Goal: Task Accomplishment & Management: Use online tool/utility

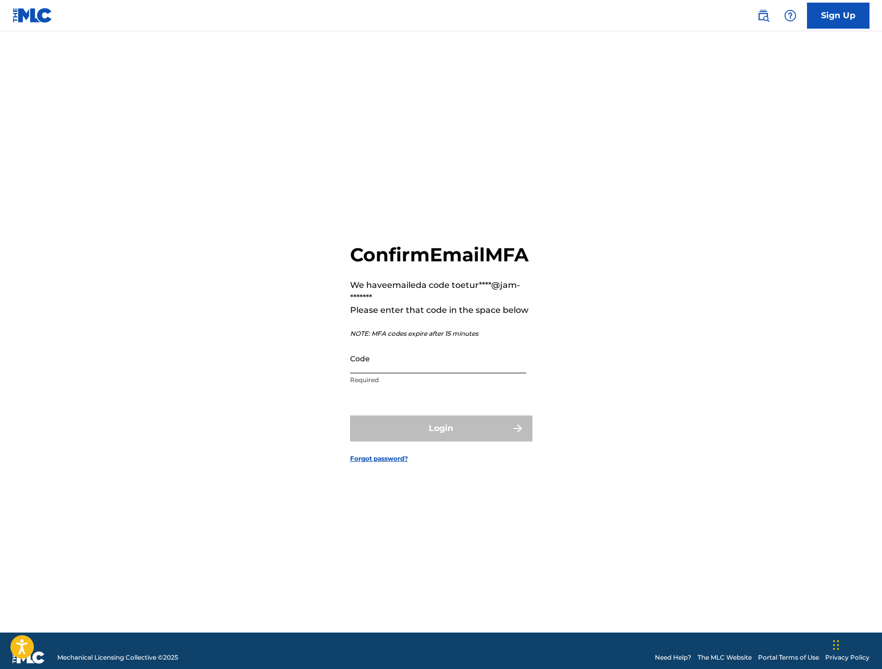
click at [414, 373] on input "Code" at bounding box center [438, 359] width 176 height 30
paste input "560734"
type input "560734"
click at [450, 429] on button "Login" at bounding box center [441, 429] width 182 height 26
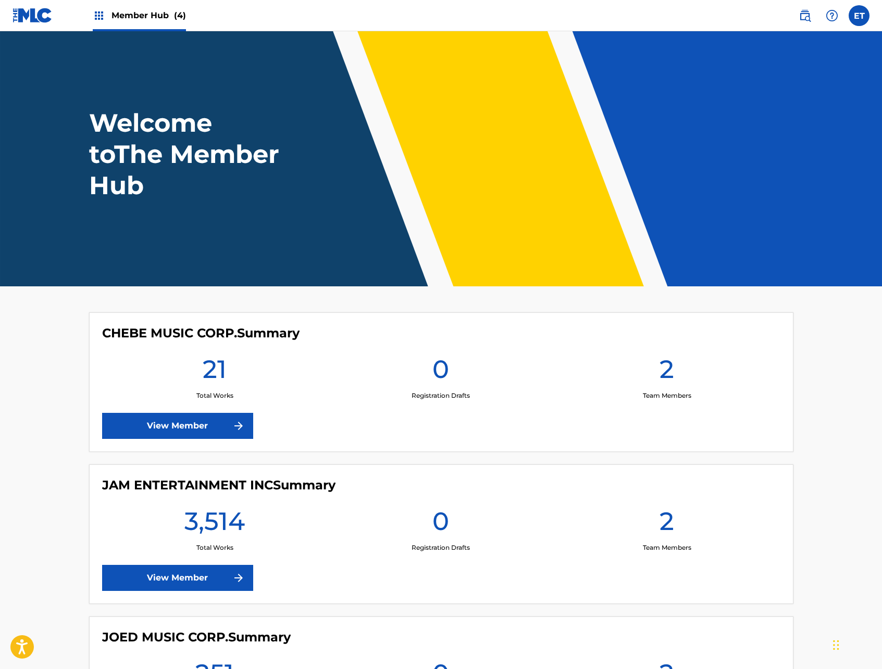
scroll to position [285, 0]
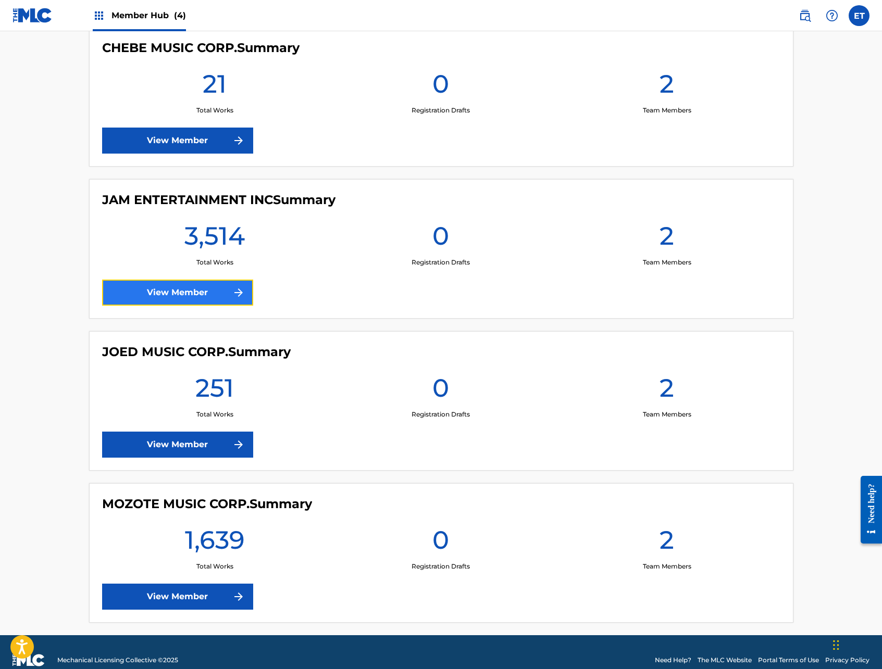
click at [189, 301] on link "View Member" at bounding box center [177, 293] width 151 height 26
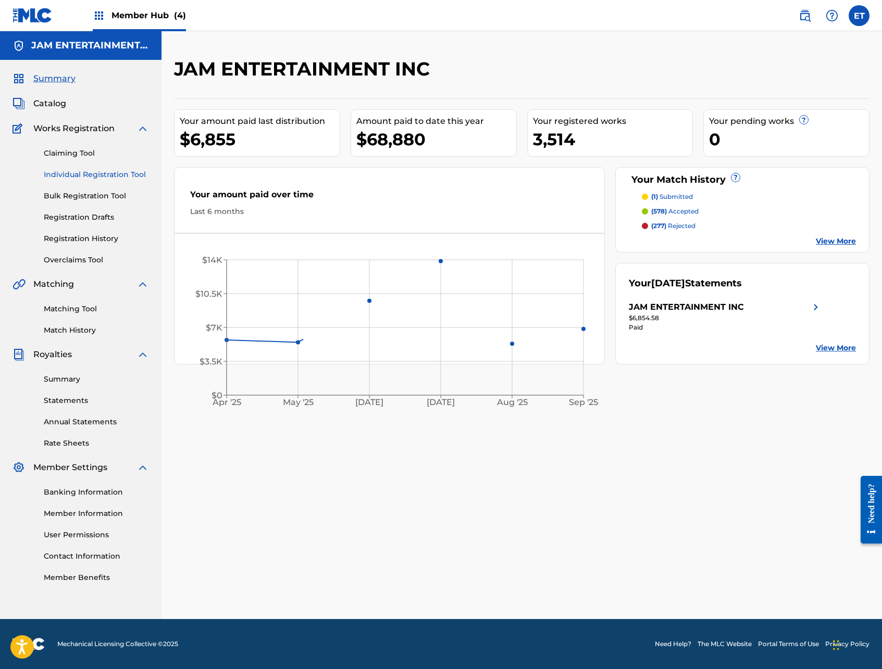
click at [90, 169] on link "Individual Registration Tool" at bounding box center [96, 174] width 105 height 11
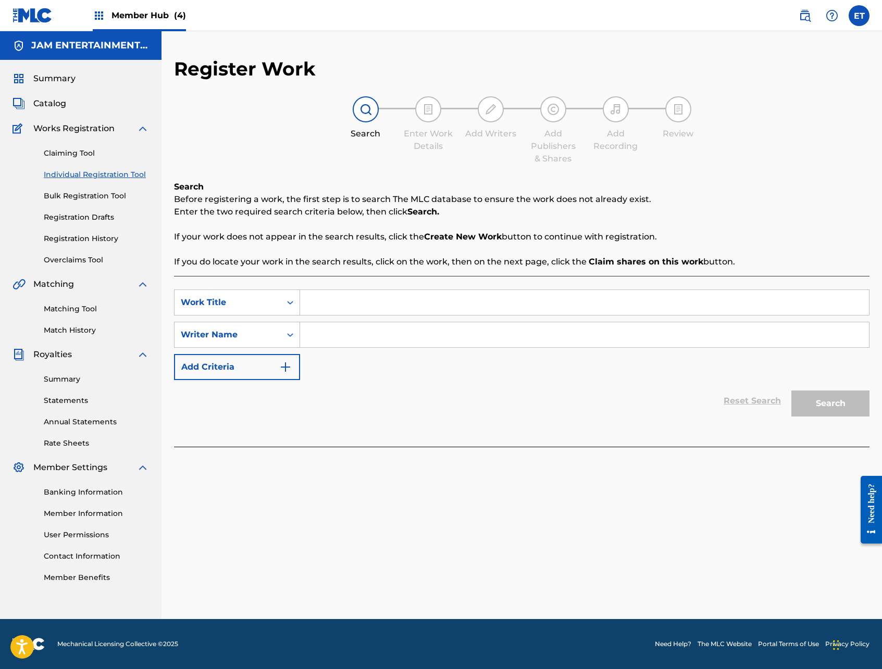
click at [344, 306] on input "Search Form" at bounding box center [584, 302] width 569 height 25
type input "TRES RETENES"
click at [791, 391] on button "Search" at bounding box center [830, 404] width 78 height 26
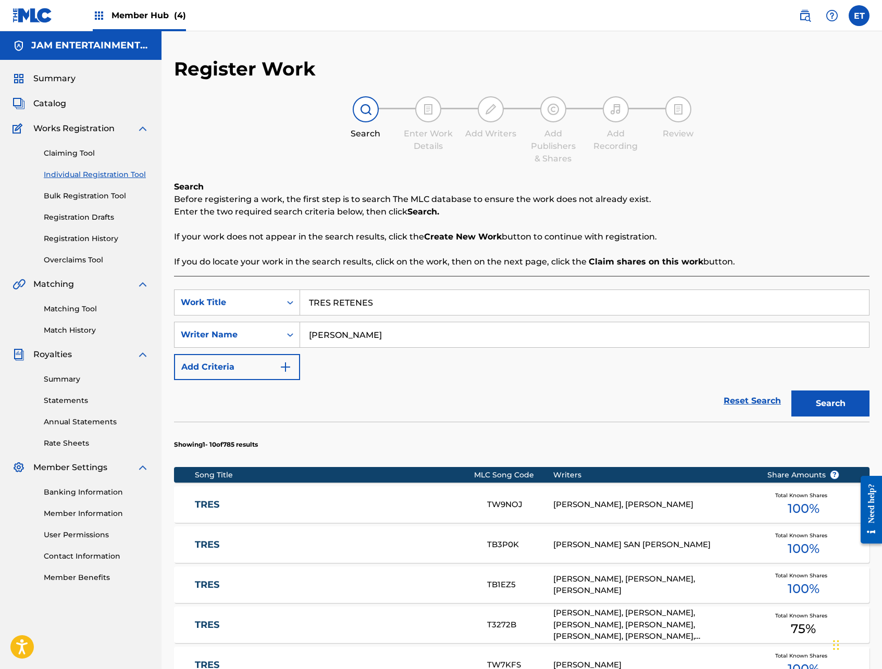
type input "[PERSON_NAME]"
click at [791, 391] on button "Search" at bounding box center [830, 404] width 78 height 26
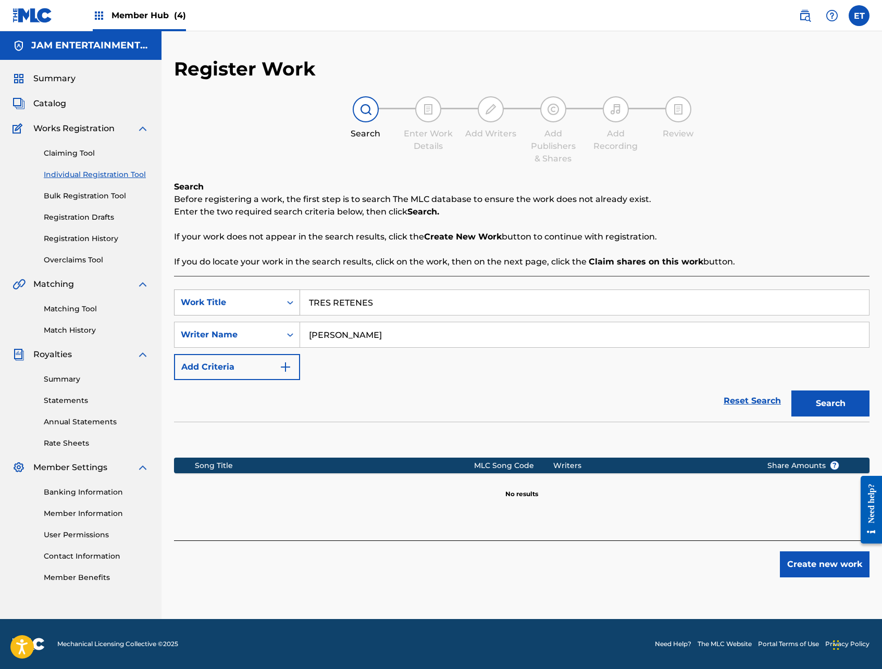
drag, startPoint x: 329, startPoint y: 304, endPoint x: 299, endPoint y: 306, distance: 30.3
click at [299, 306] on div "SearchWithCriteria1eab177a-67ee-4160-9bd4-b74efec851f0 Work Title TRES RETENES" at bounding box center [521, 303] width 695 height 26
type input "3 RETENES"
click at [791, 391] on button "Search" at bounding box center [830, 404] width 78 height 26
click at [72, 151] on link "Claiming Tool" at bounding box center [96, 153] width 105 height 11
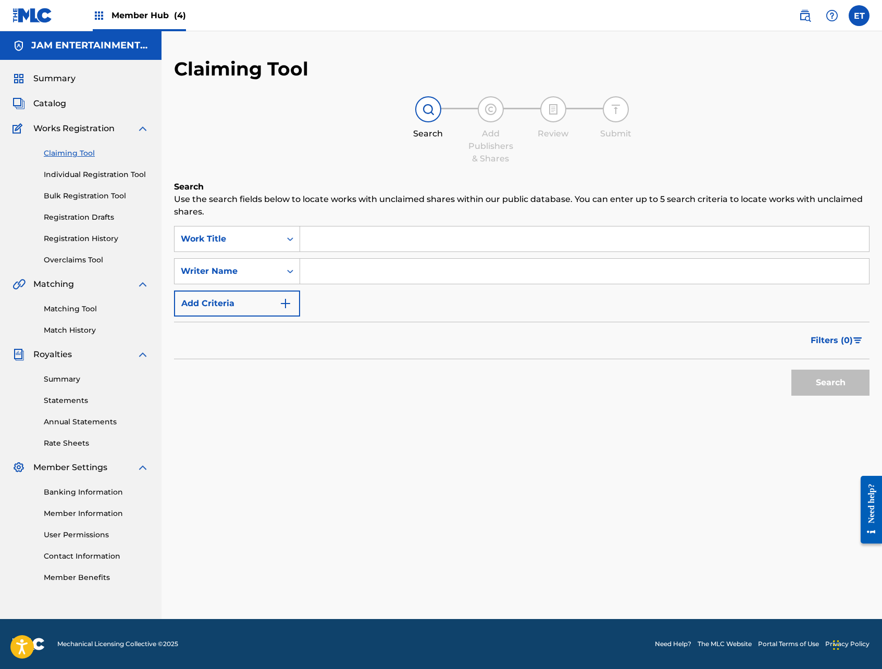
click at [337, 269] on input "Search Form" at bounding box center [584, 271] width 569 height 25
type input "[PERSON_NAME]"
click at [791, 370] on button "Search" at bounding box center [830, 383] width 78 height 26
